Goal: Task Accomplishment & Management: Manage account settings

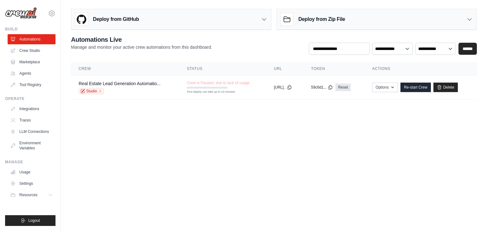
drag, startPoint x: 0, startPoint y: 0, endPoint x: 250, endPoint y: 122, distance: 277.9
click at [250, 122] on body "chibundu.ai@gmail.com Settings Build Automations Crew Studio" at bounding box center [243, 115] width 487 height 231
click at [451, 85] on link "Delete" at bounding box center [445, 88] width 24 height 10
